Goal: Information Seeking & Learning: Understand process/instructions

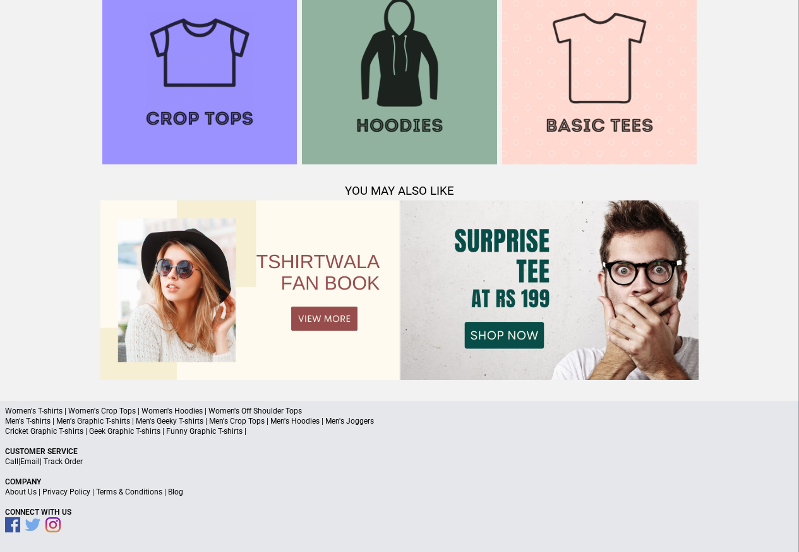
scroll to position [1220, 0]
click at [154, 490] on link "Terms & Conditions" at bounding box center [129, 491] width 66 height 9
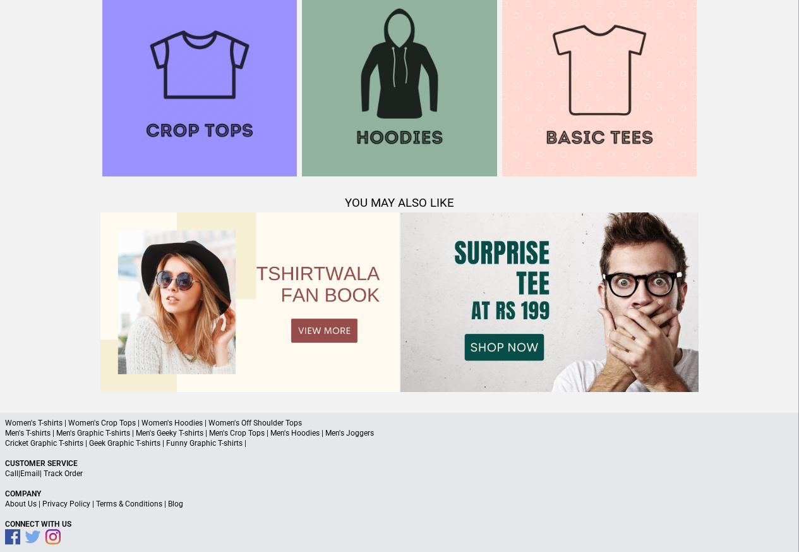
scroll to position [1220, 0]
